Goal: Task Accomplishment & Management: Manage account settings

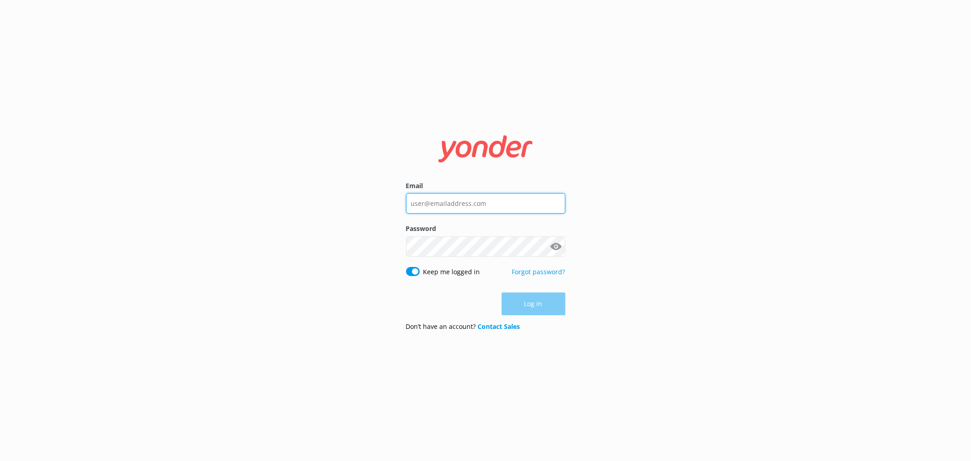
type input "[EMAIL_ADDRESS][DOMAIN_NAME]"
click at [0, 460] on nordpass-portal at bounding box center [0, 461] width 0 height 0
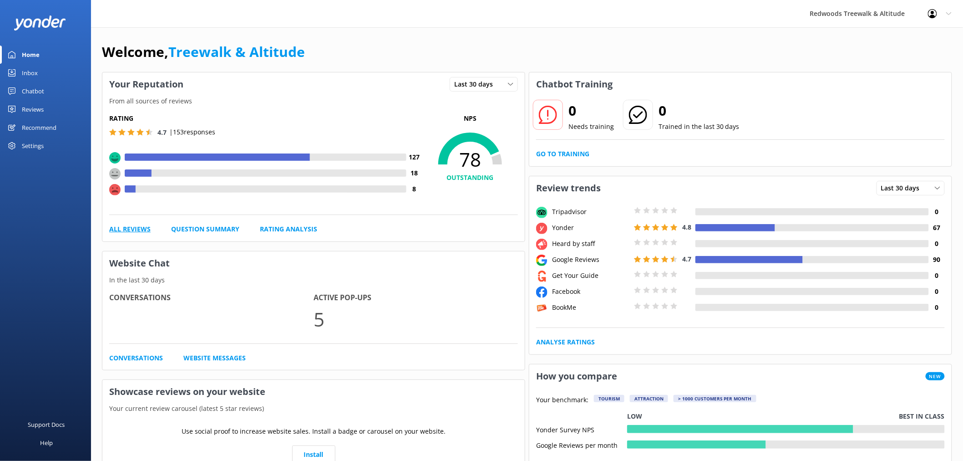
click at [133, 233] on link "All Reviews" at bounding box center [129, 229] width 41 height 10
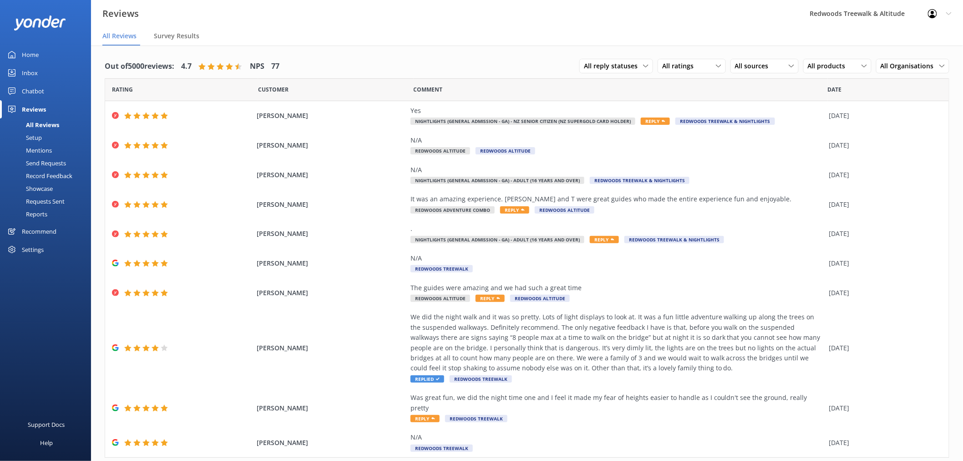
click at [40, 85] on div "Chatbot" at bounding box center [33, 91] width 22 height 18
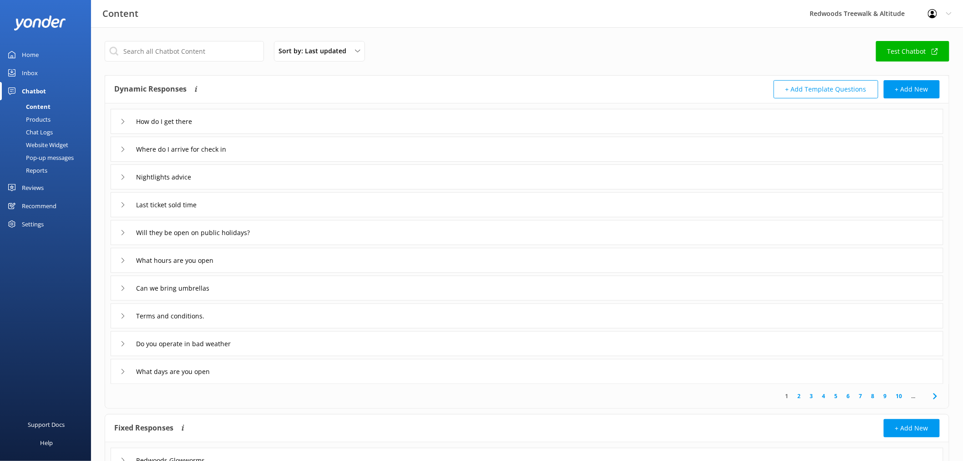
click at [41, 71] on link "Inbox" at bounding box center [45, 73] width 91 height 18
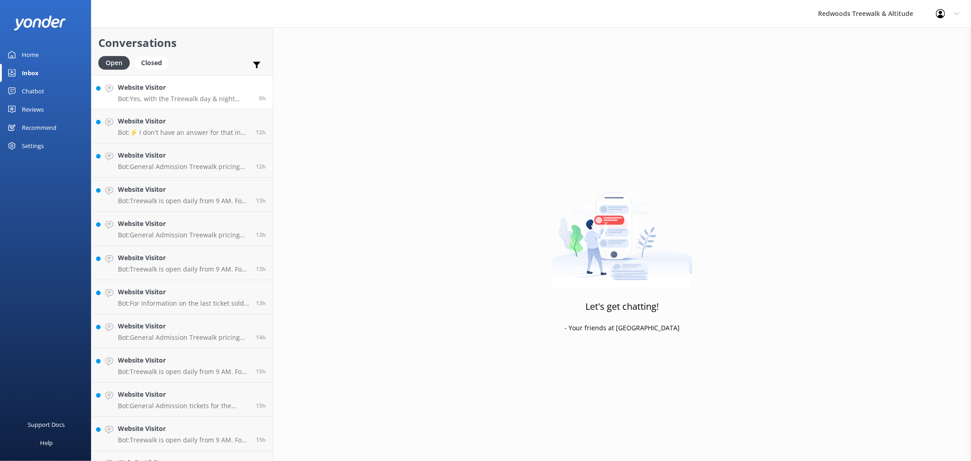
click at [194, 80] on link "Website Visitor Bot: Yes, with the Treewalk day & night combo ticket, you can v…" at bounding box center [181, 92] width 181 height 34
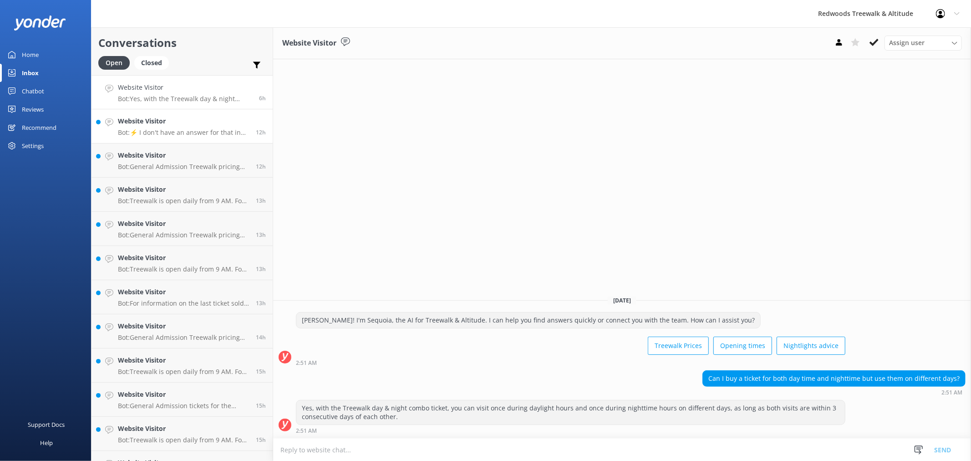
click at [199, 126] on h4 "Website Visitor" at bounding box center [183, 121] width 131 height 10
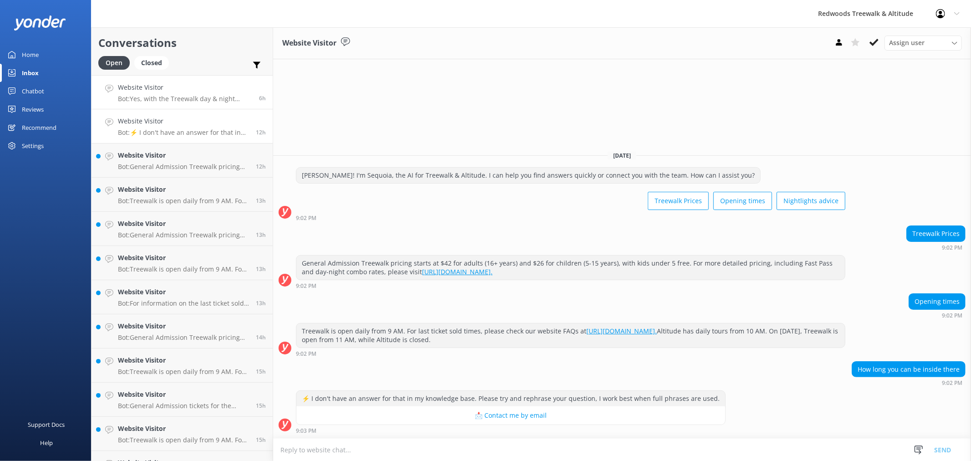
click at [202, 86] on h4 "Website Visitor" at bounding box center [185, 87] width 134 height 10
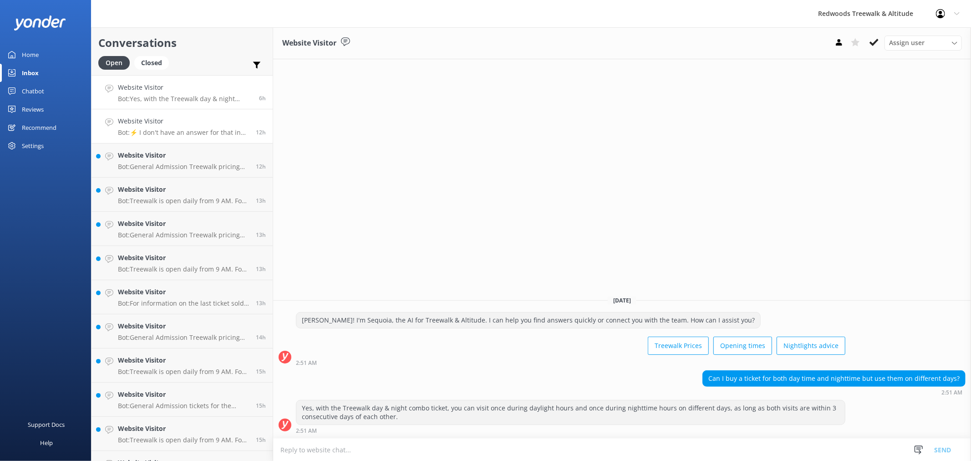
click at [200, 127] on div "Website Visitor Bot: ⚡ I don't have an answer for that in my knowledge base. Pl…" at bounding box center [183, 126] width 131 height 20
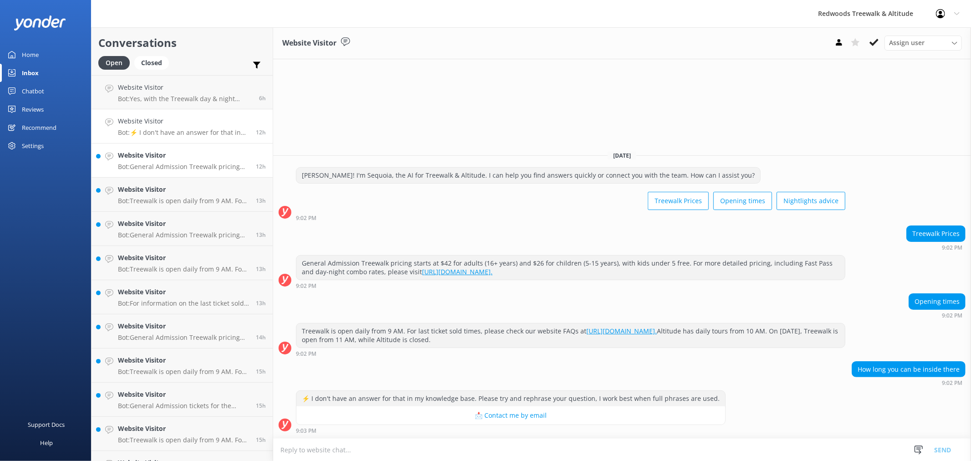
click at [172, 165] on p "Bot: General Admission Treewalk pricing starts at $42 for adults (16+ years) an…" at bounding box center [183, 166] width 131 height 8
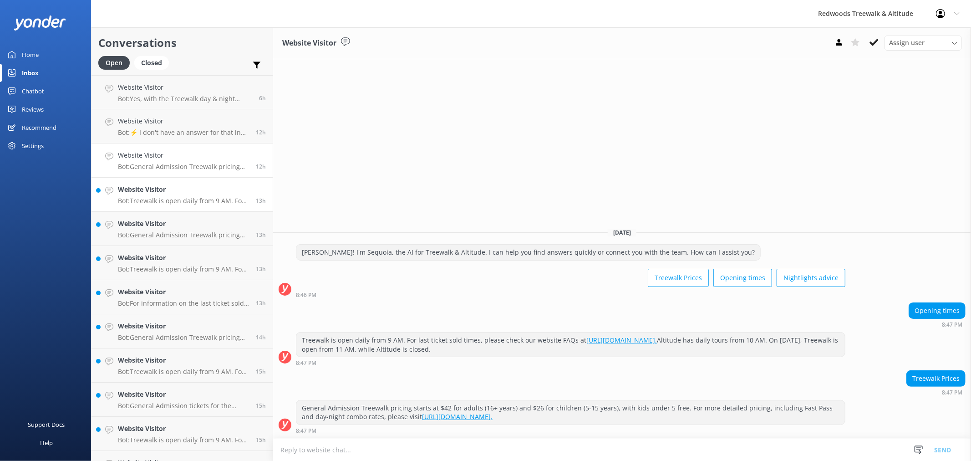
click at [174, 196] on div "Website Visitor Bot: Treewalk is open daily from 9 AM. For last ticket sold tim…" at bounding box center [183, 194] width 131 height 20
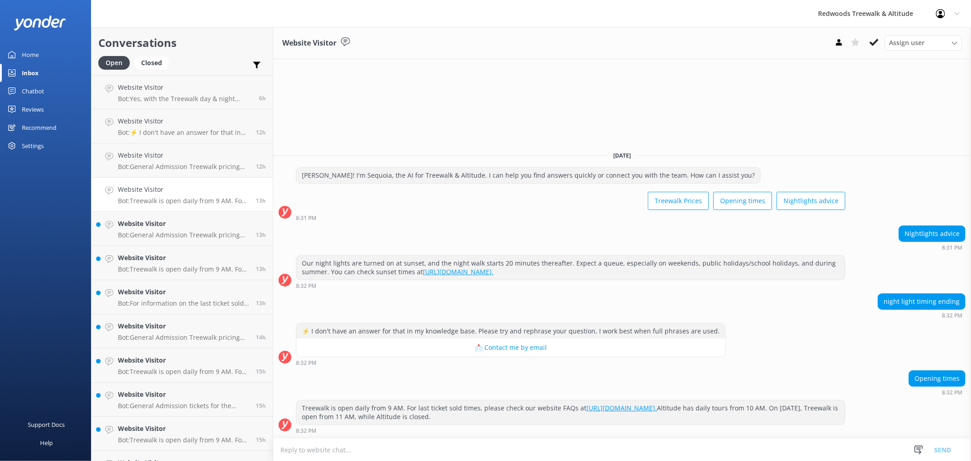
scroll to position [51, 0]
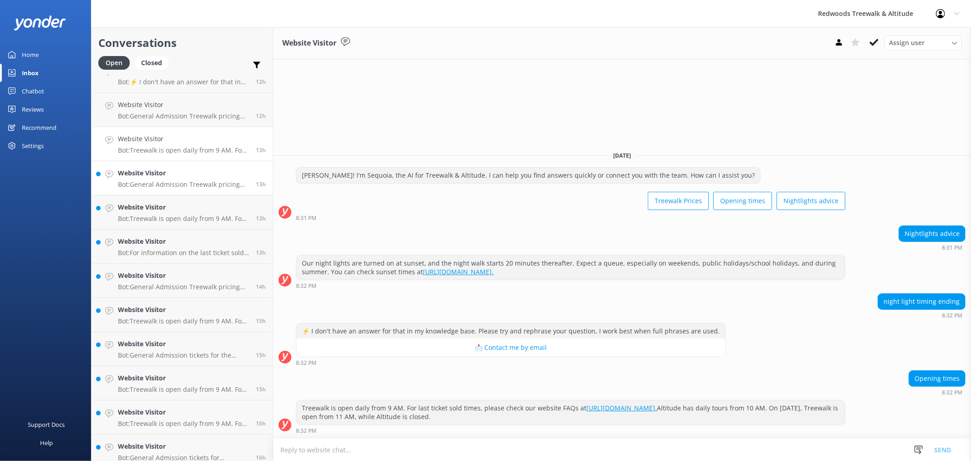
click at [172, 180] on p "Bot: General Admission Treewalk pricing starts at $42 for adults (16+ years) an…" at bounding box center [183, 184] width 131 height 8
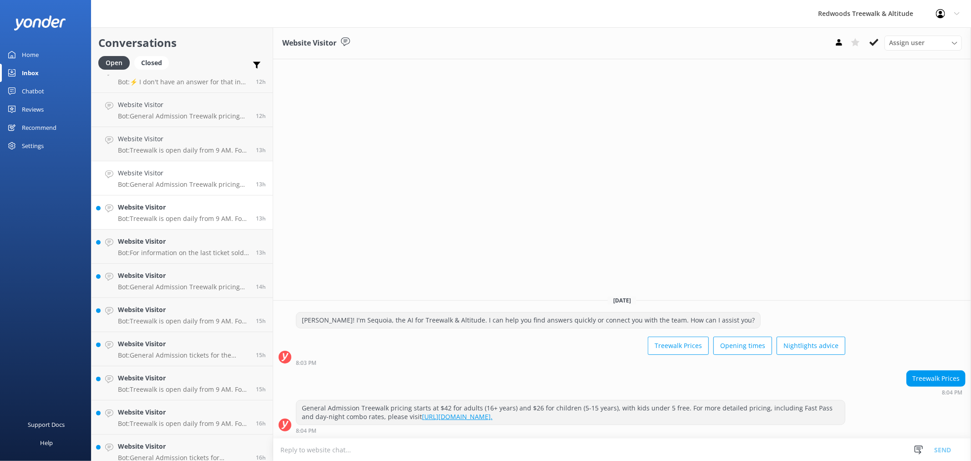
click at [176, 208] on h4 "Website Visitor" at bounding box center [183, 207] width 131 height 10
click at [180, 235] on link "Website Visitor Bot: For information on the last ticket sold times, please chec…" at bounding box center [181, 246] width 181 height 34
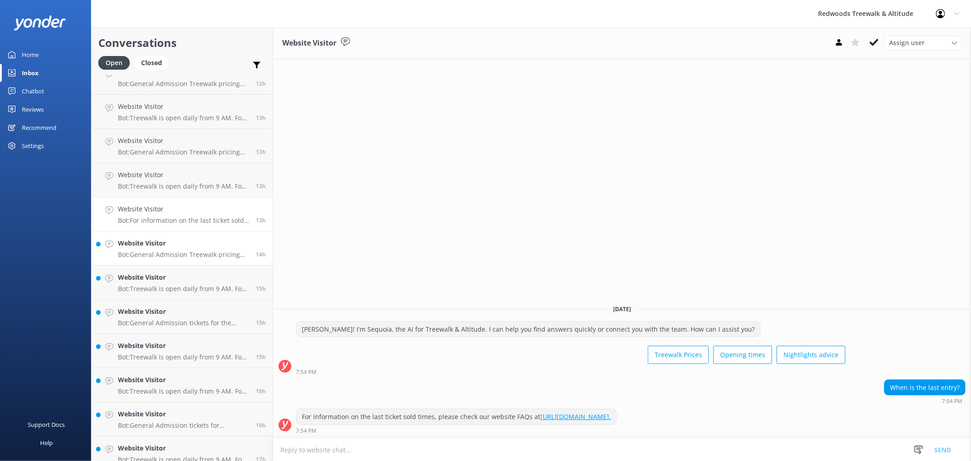
scroll to position [101, 0]
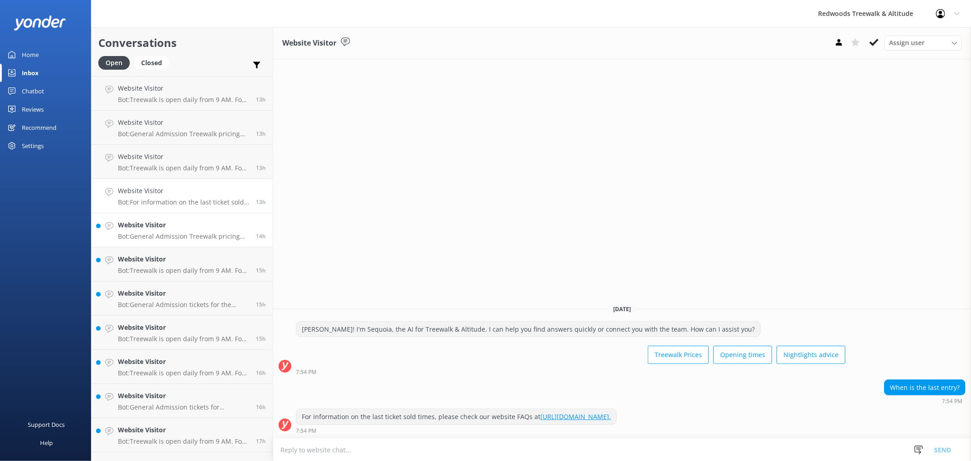
click at [192, 231] on div "Website Visitor Bot: General Admission Treewalk pricing starts at $42 for adult…" at bounding box center [183, 230] width 131 height 20
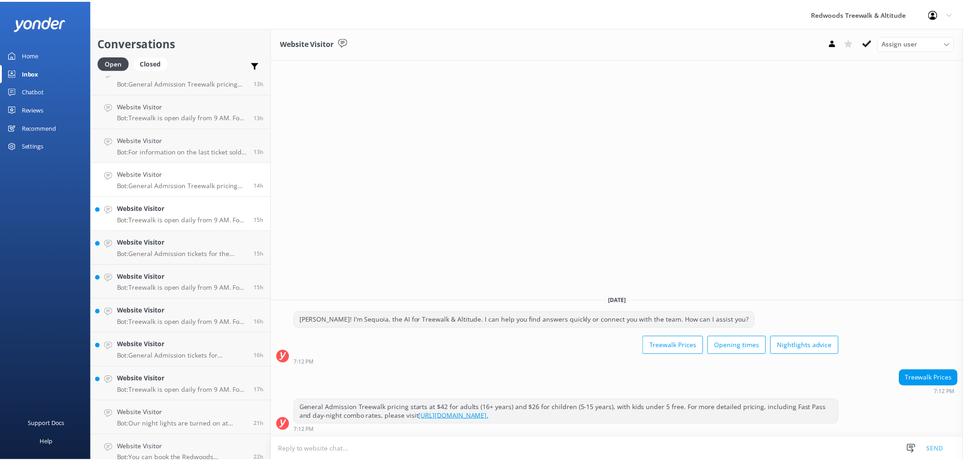
scroll to position [202, 0]
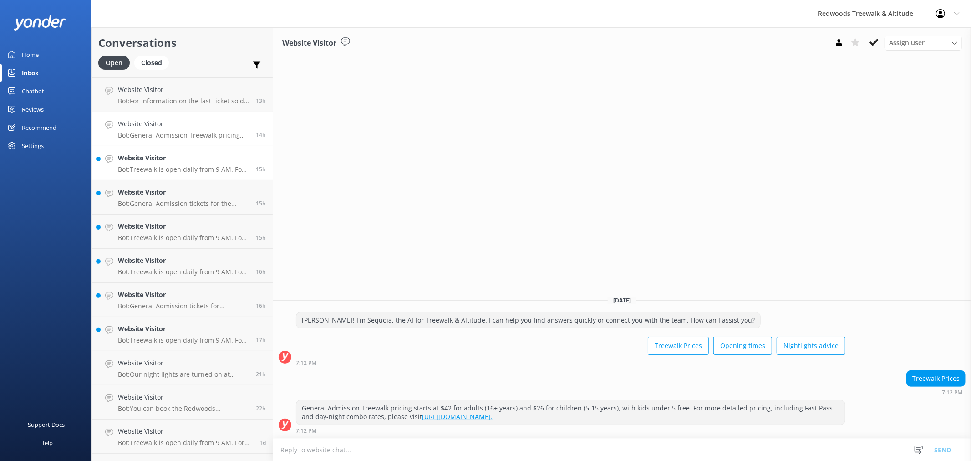
click at [180, 169] on p "Bot: Treewalk is open daily from 9 AM. For last ticket sold times, please check…" at bounding box center [183, 169] width 131 height 8
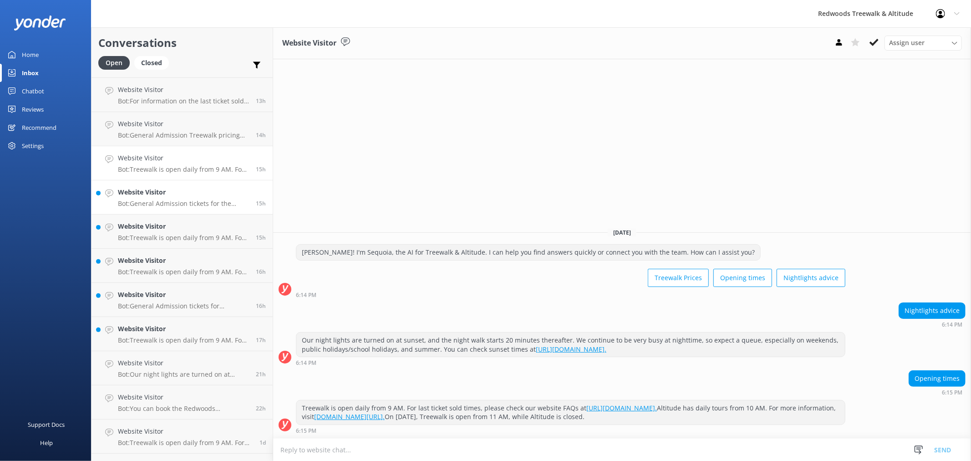
click at [188, 203] on p "Bot: General Admission tickets for the Treewalk are interchangeable between day…" at bounding box center [183, 203] width 131 height 8
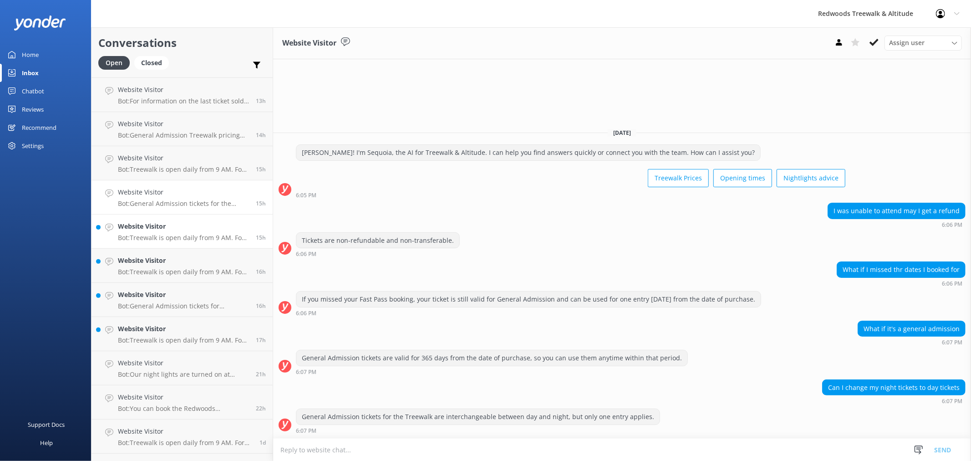
click at [196, 234] on p "Bot: Treewalk is open daily from 9 AM. For specific closing times, please check…" at bounding box center [183, 237] width 131 height 8
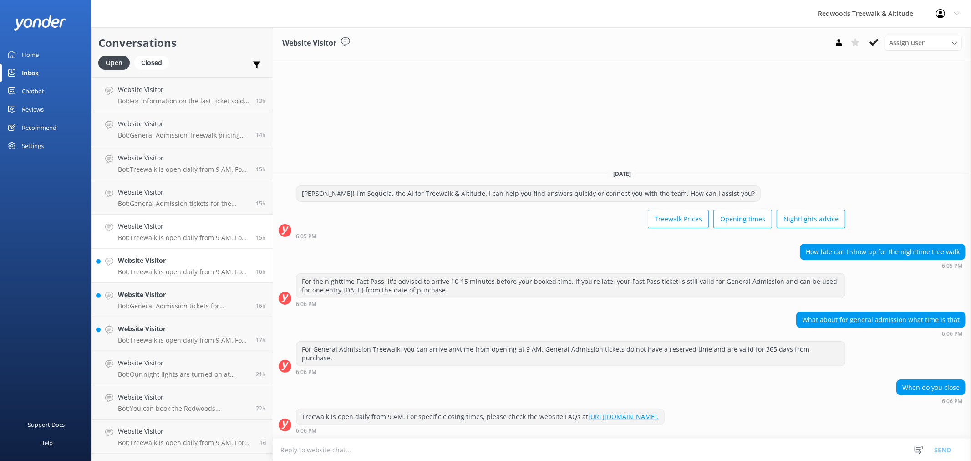
click at [189, 267] on div "Website Visitor Bot: Treewalk is open daily from 9 AM. For last ticket sold tim…" at bounding box center [183, 265] width 131 height 20
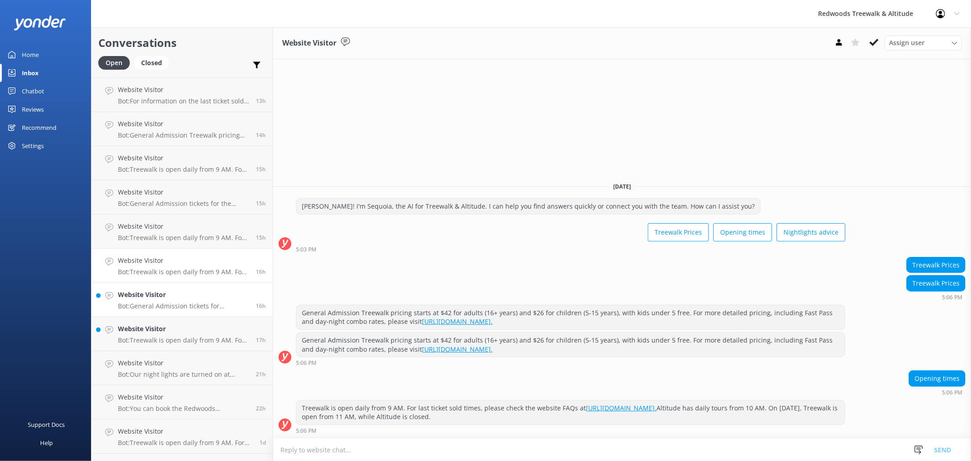
click at [173, 294] on h4 "Website Visitor" at bounding box center [183, 294] width 131 height 10
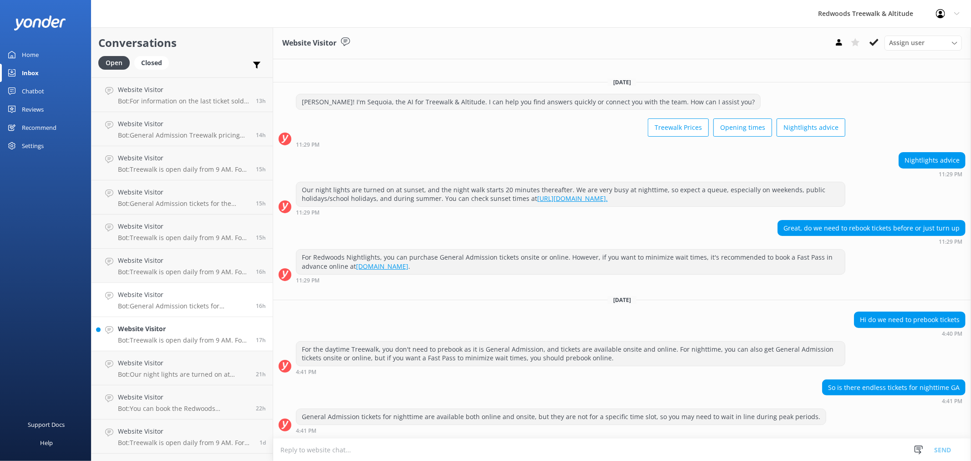
click at [178, 334] on div "Website Visitor Bot: Treewalk is open daily from 9 AM. For last ticket sold tim…" at bounding box center [183, 334] width 131 height 20
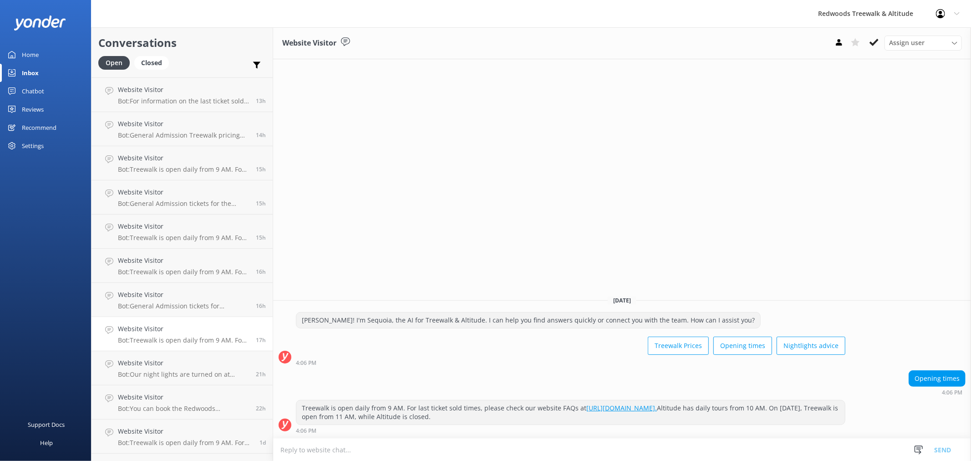
click at [41, 110] on div "Reviews" at bounding box center [33, 109] width 22 height 18
